Goal: Information Seeking & Learning: Learn about a topic

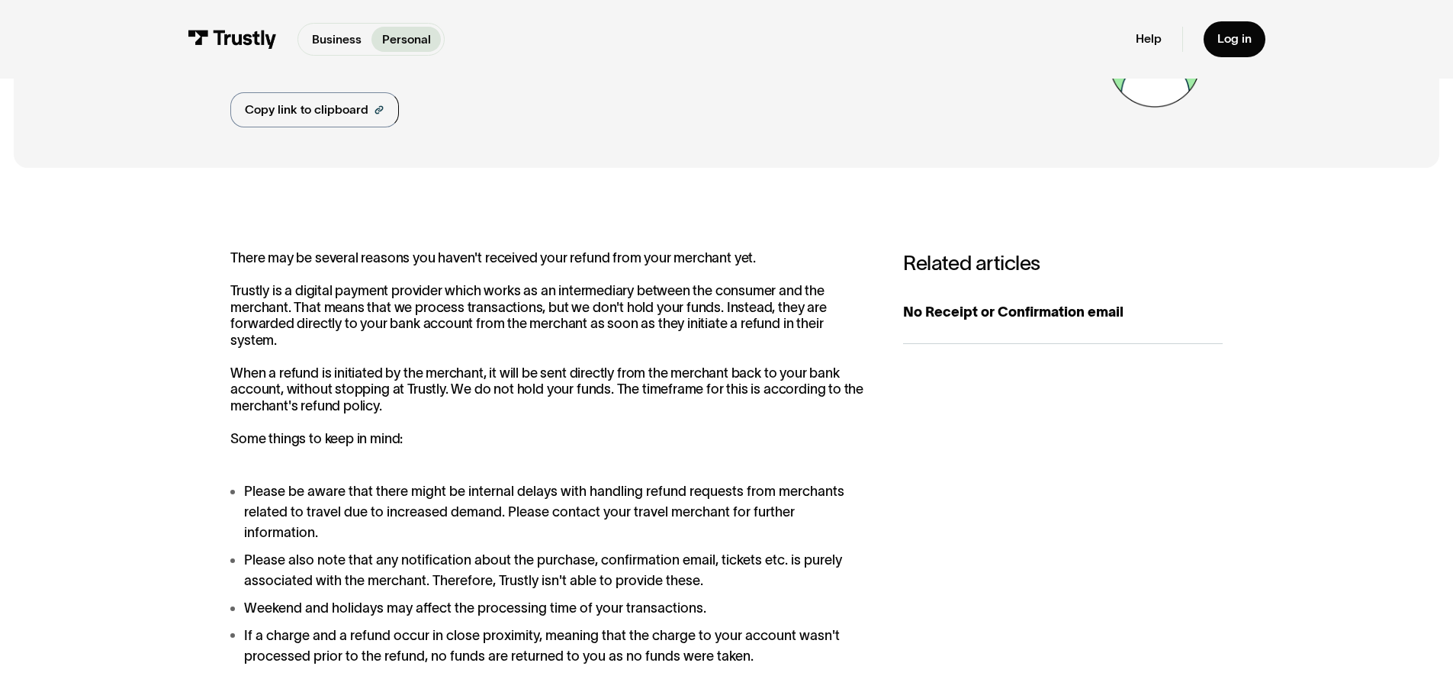
scroll to position [153, 0]
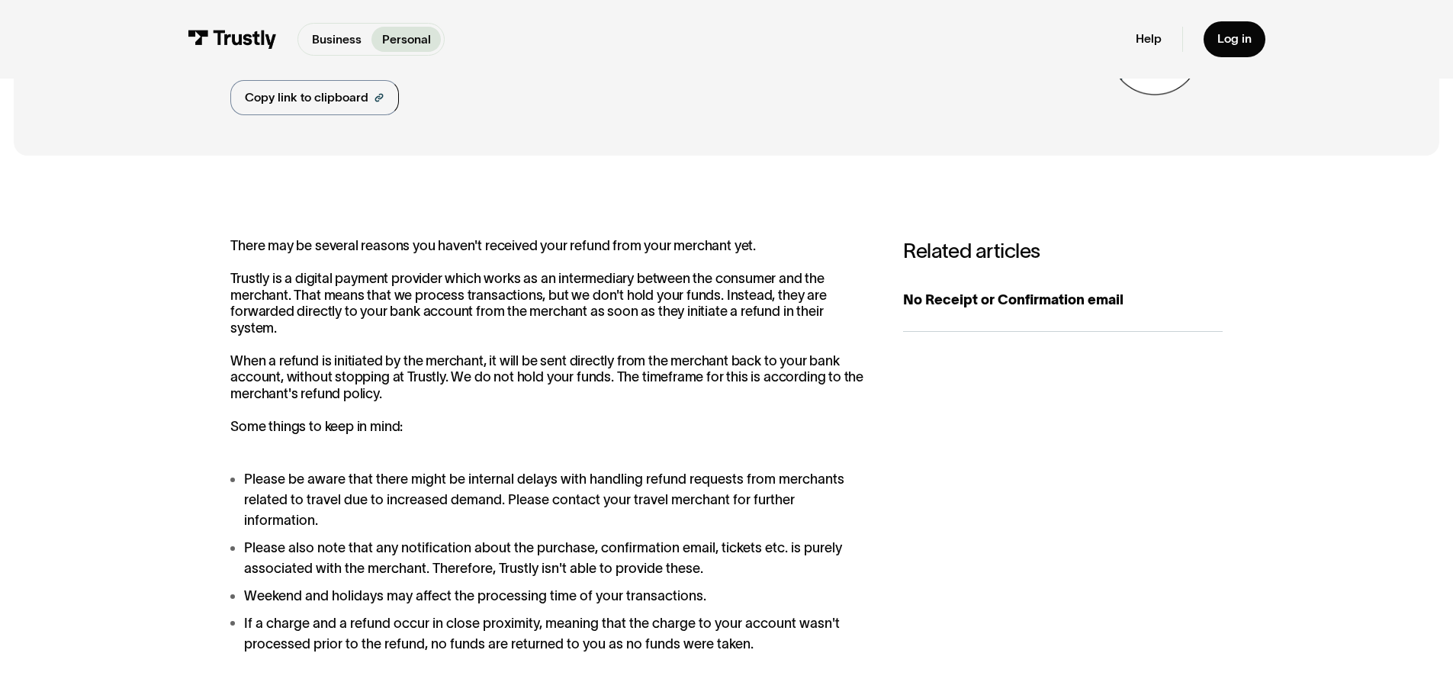
click at [1206, 424] on div "Related articles No Receipt or Confirmation email Personal" at bounding box center [1063, 491] width 320 height 506
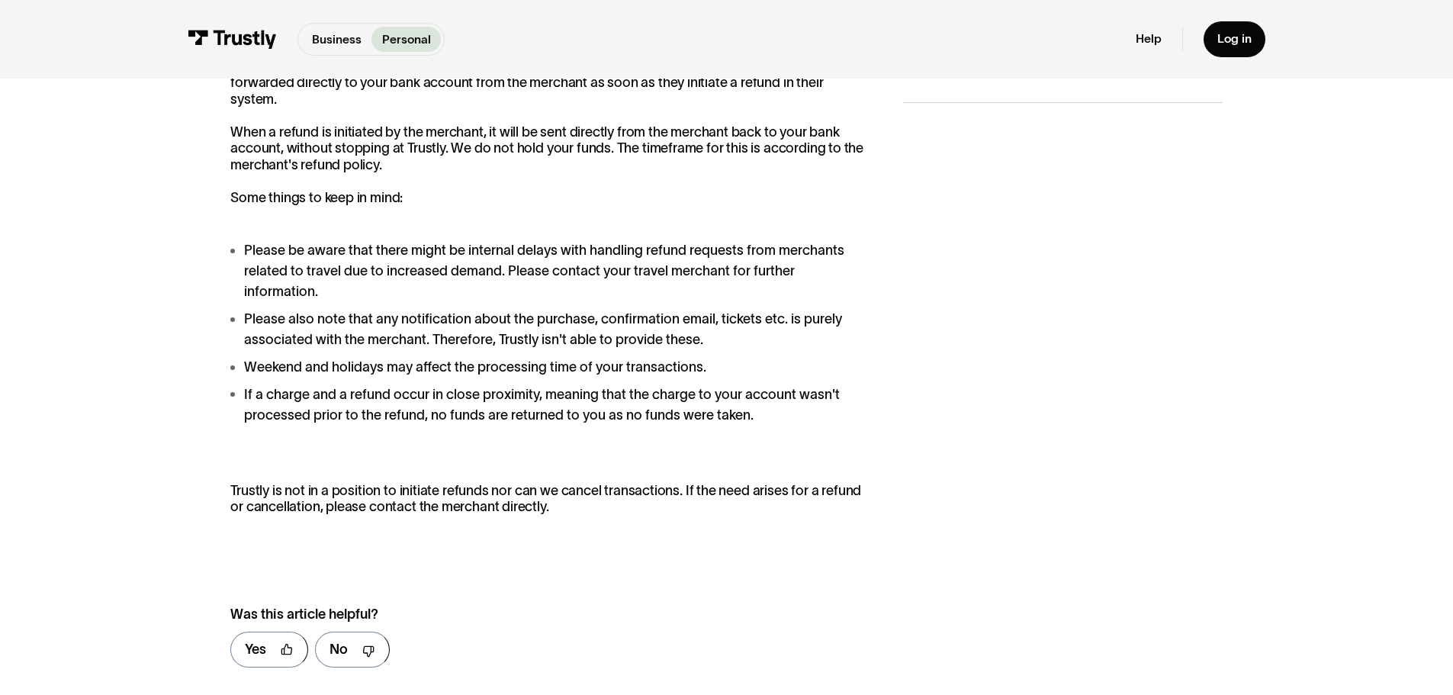
scroll to position [0, 0]
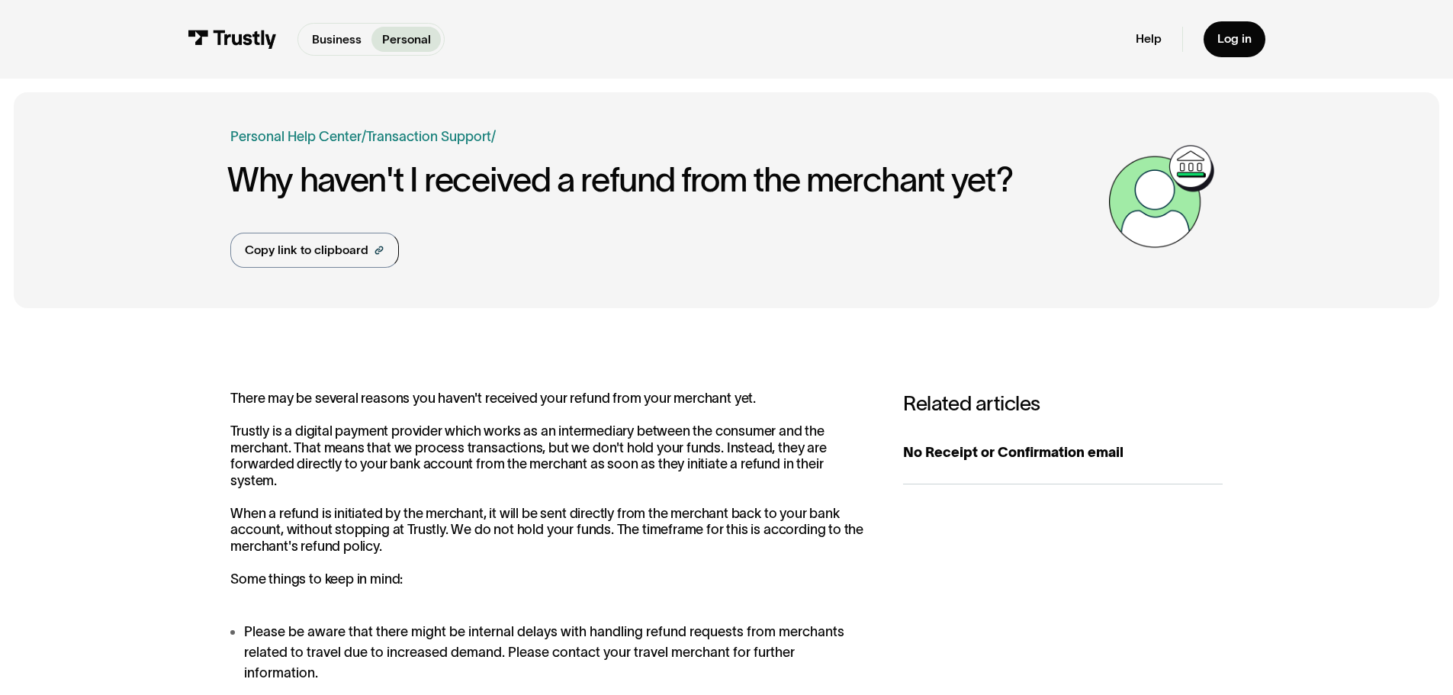
drag, startPoint x: 846, startPoint y: 476, endPoint x: 872, endPoint y: -8, distance: 485.0
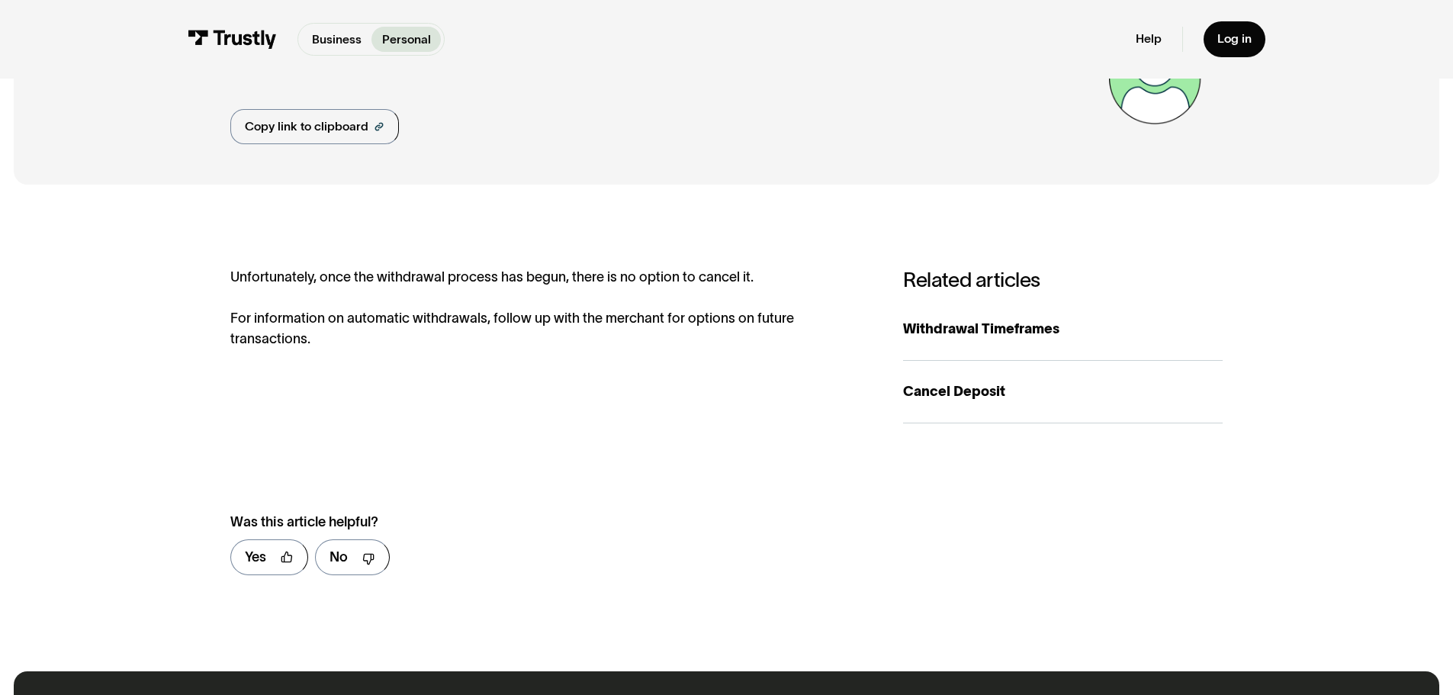
scroll to position [153, 0]
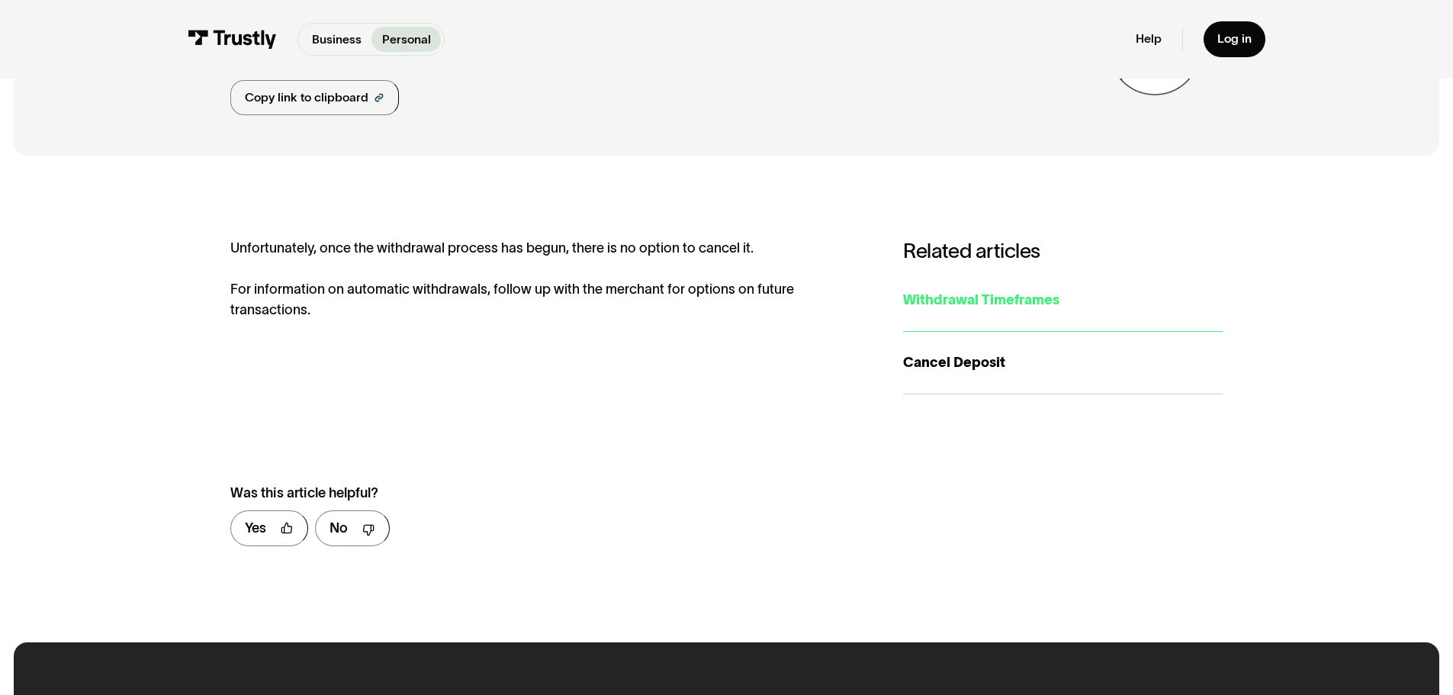
click at [1031, 299] on div "Withdrawal Timeframes" at bounding box center [1063, 300] width 320 height 21
